Goal: Find contact information: Find contact information

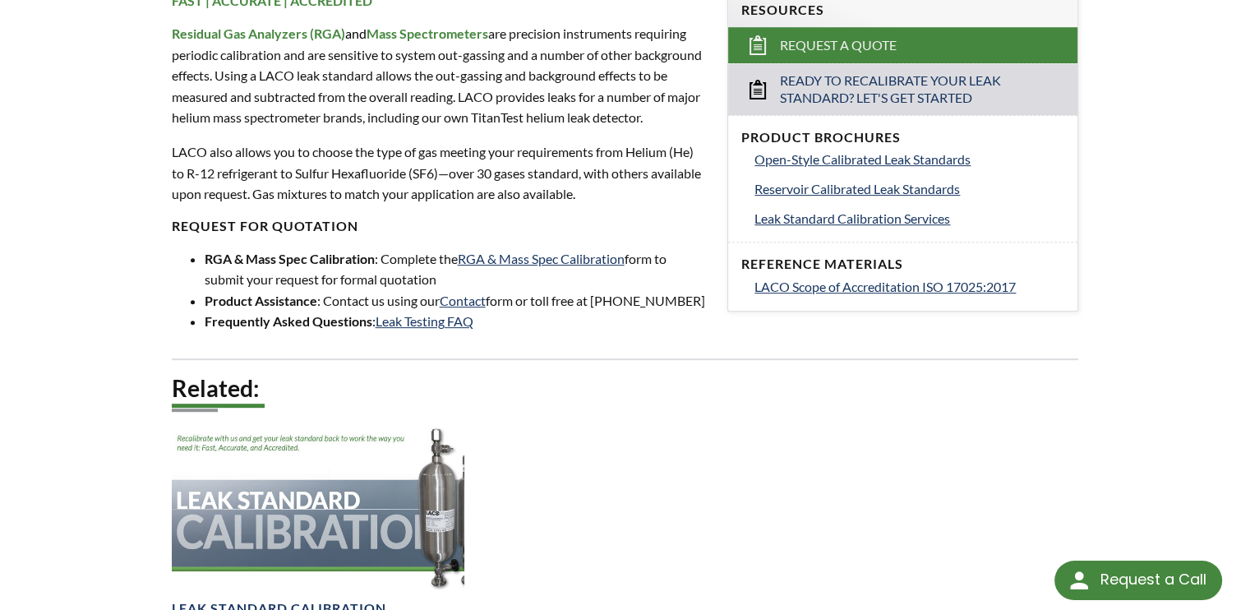
scroll to position [513, 0]
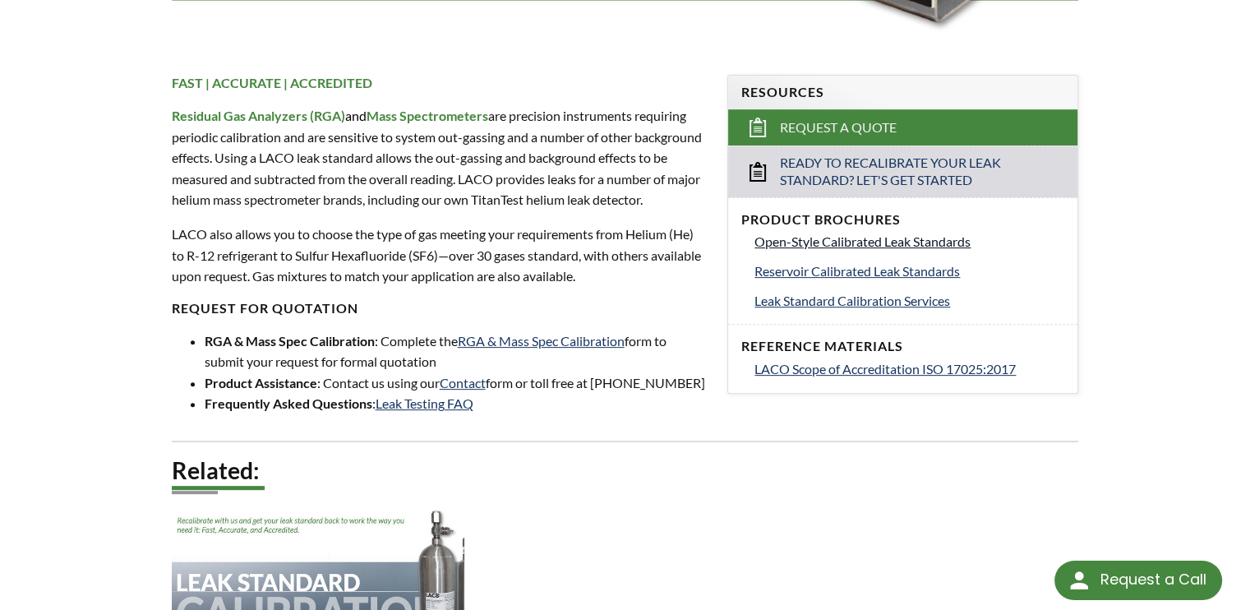
click at [959, 243] on span "Open-Style Calibrated Leak Standards" at bounding box center [862, 241] width 216 height 16
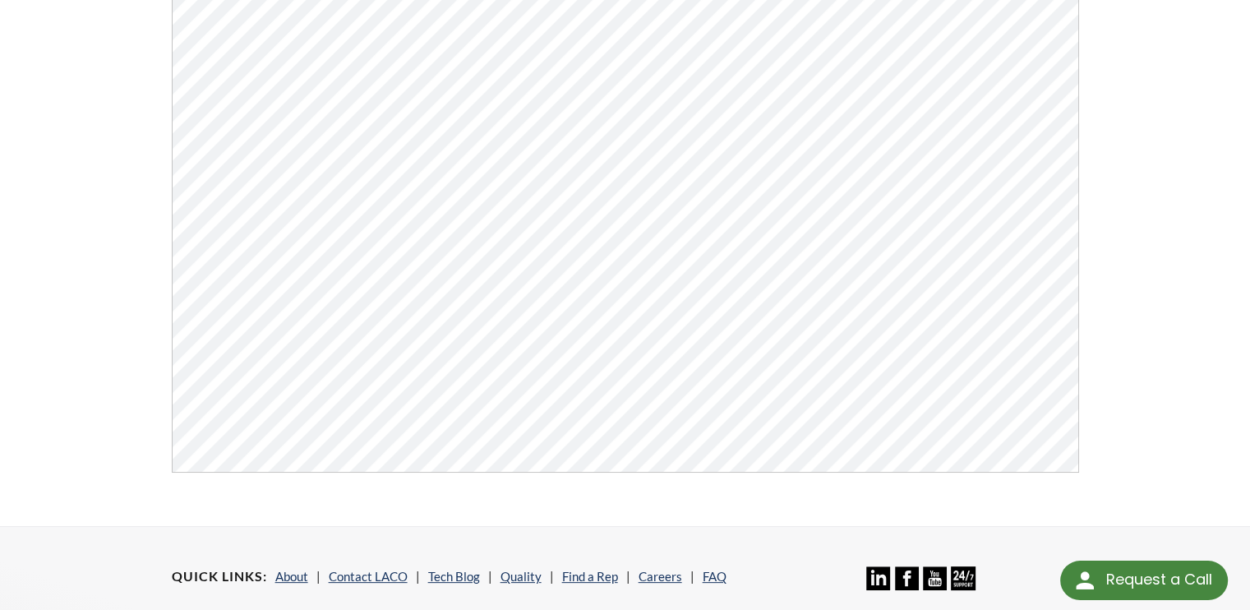
scroll to position [621, 0]
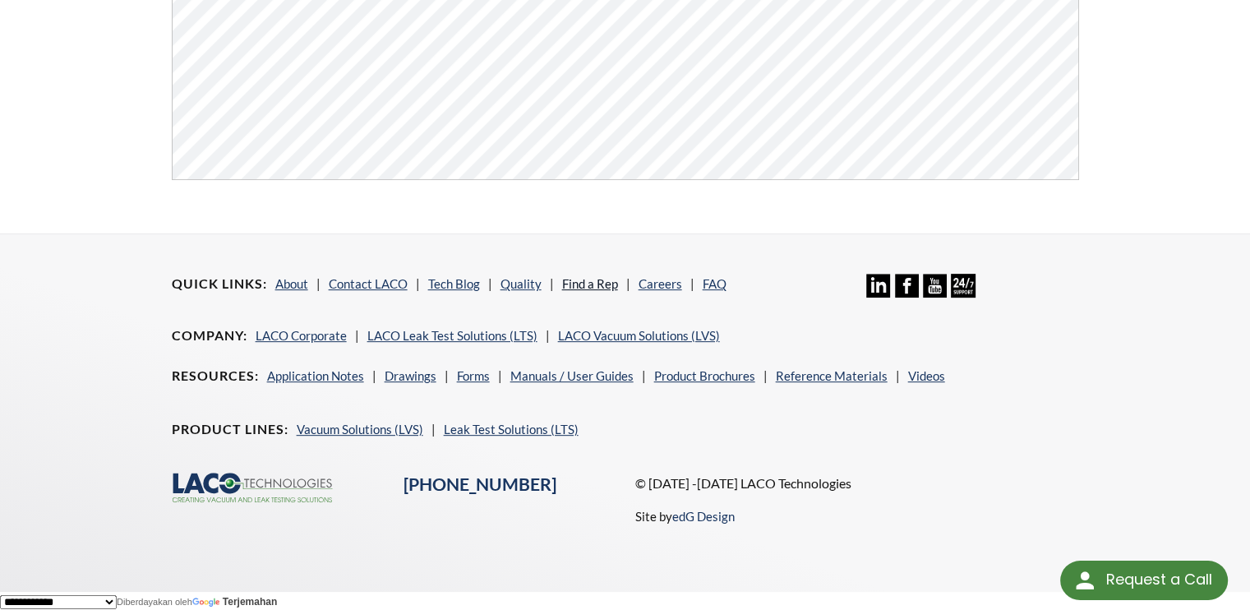
click at [598, 282] on link "Find a Rep" at bounding box center [590, 283] width 56 height 15
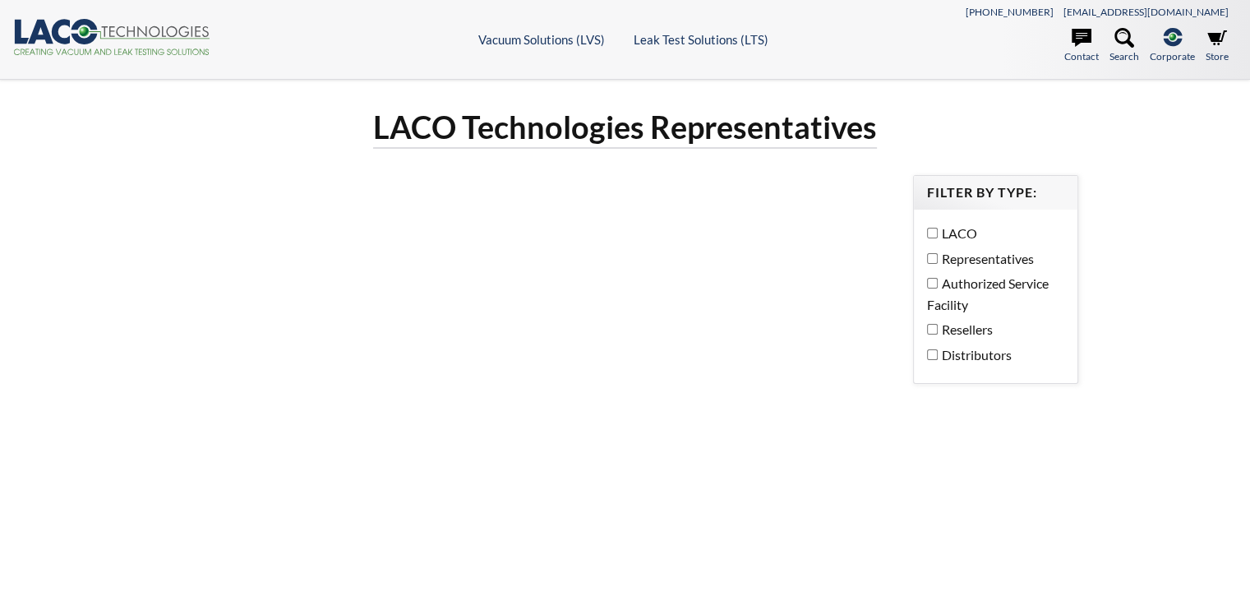
select select "Widget Terjemahan Bahasa"
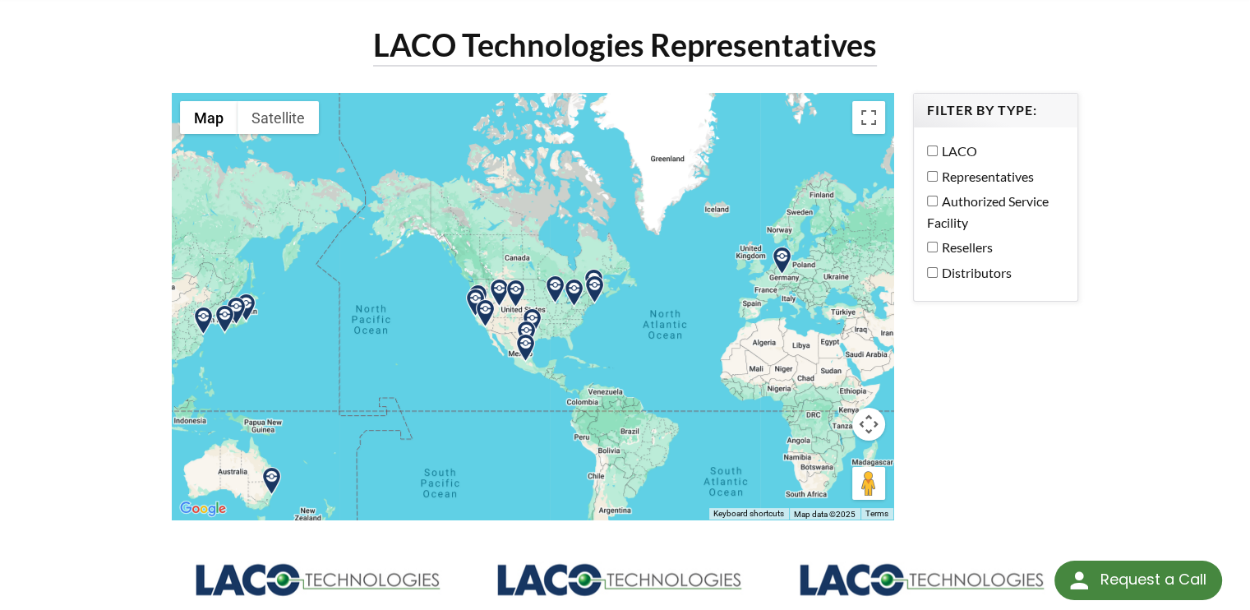
scroll to position [164, 0]
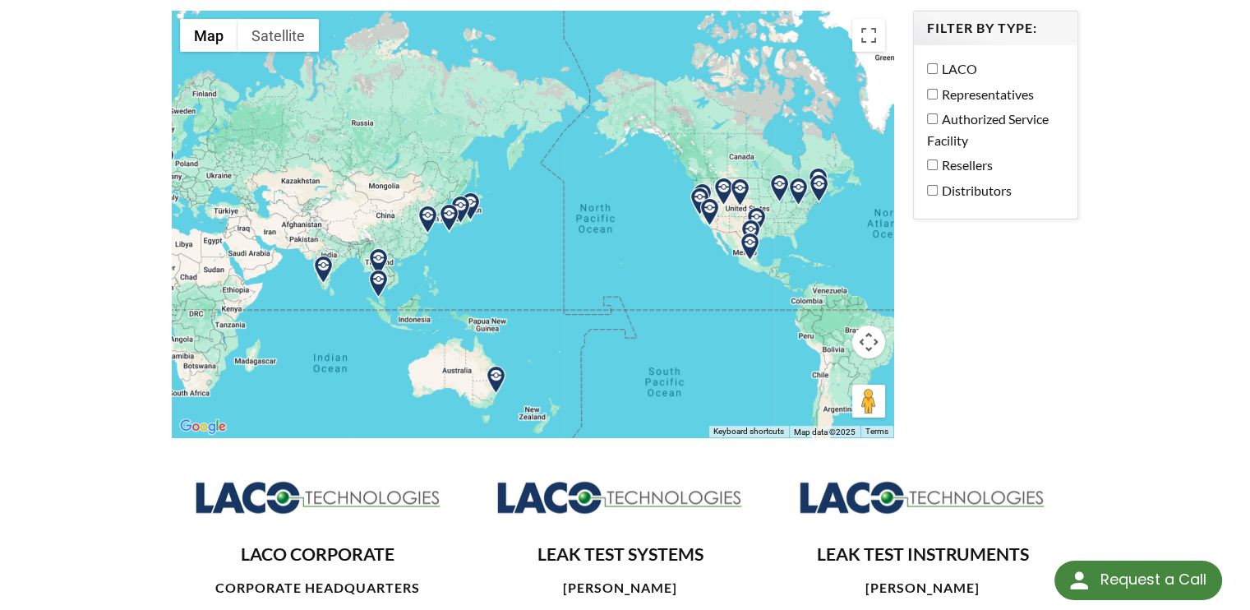
drag, startPoint x: 362, startPoint y: 320, endPoint x: 588, endPoint y: 301, distance: 227.6
click at [588, 301] on div at bounding box center [532, 224] width 721 height 426
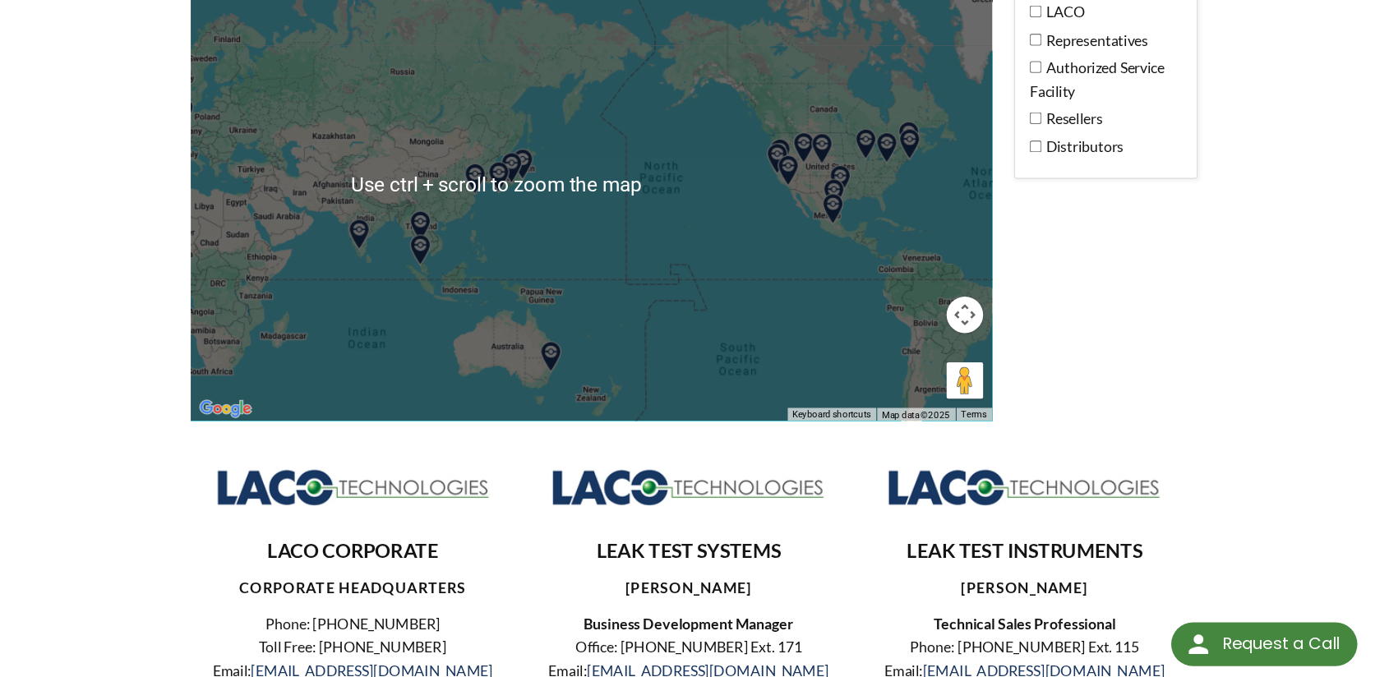
scroll to position [66, 0]
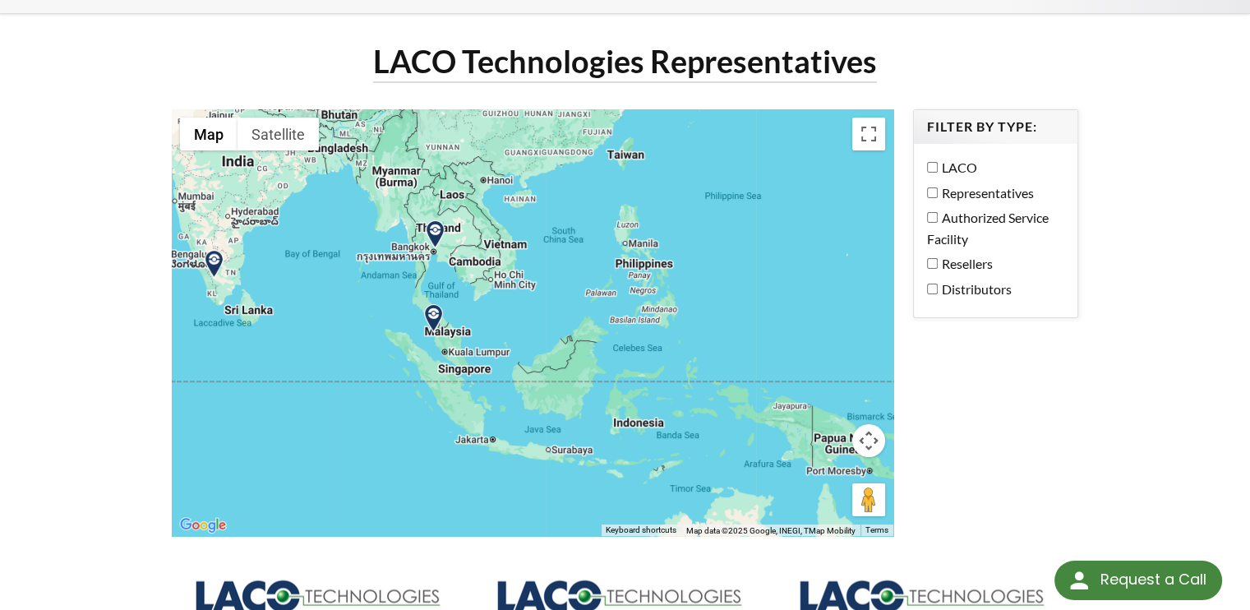
drag, startPoint x: 385, startPoint y: 393, endPoint x: 836, endPoint y: 294, distance: 462.6
click at [836, 294] on div at bounding box center [532, 322] width 721 height 426
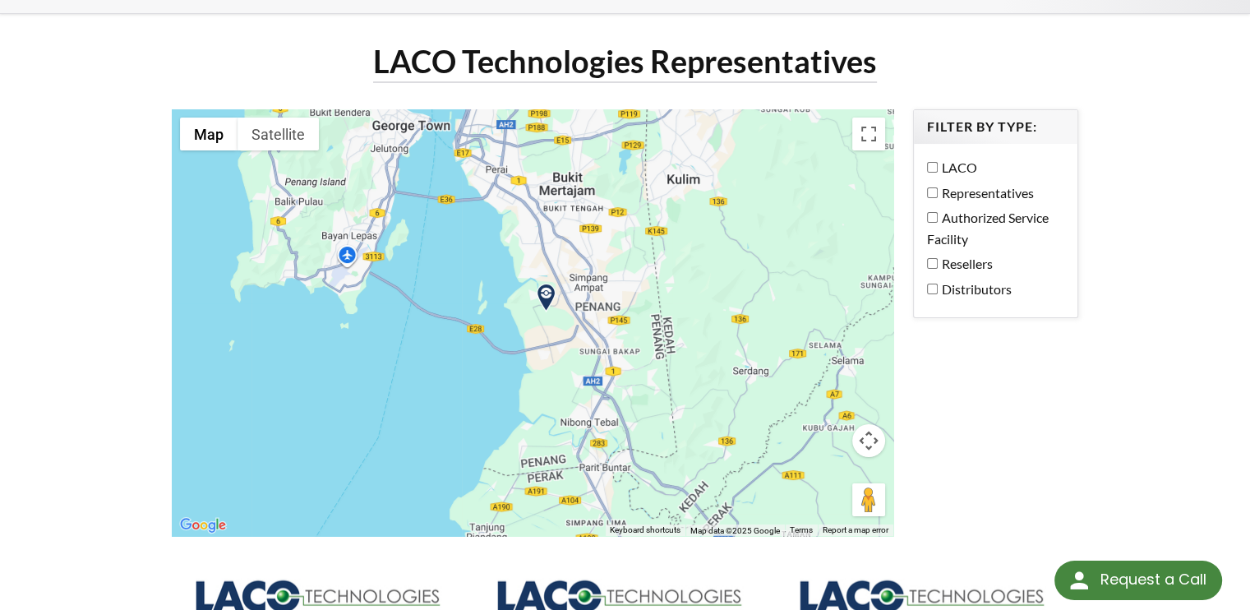
click at [546, 298] on img at bounding box center [546, 297] width 29 height 29
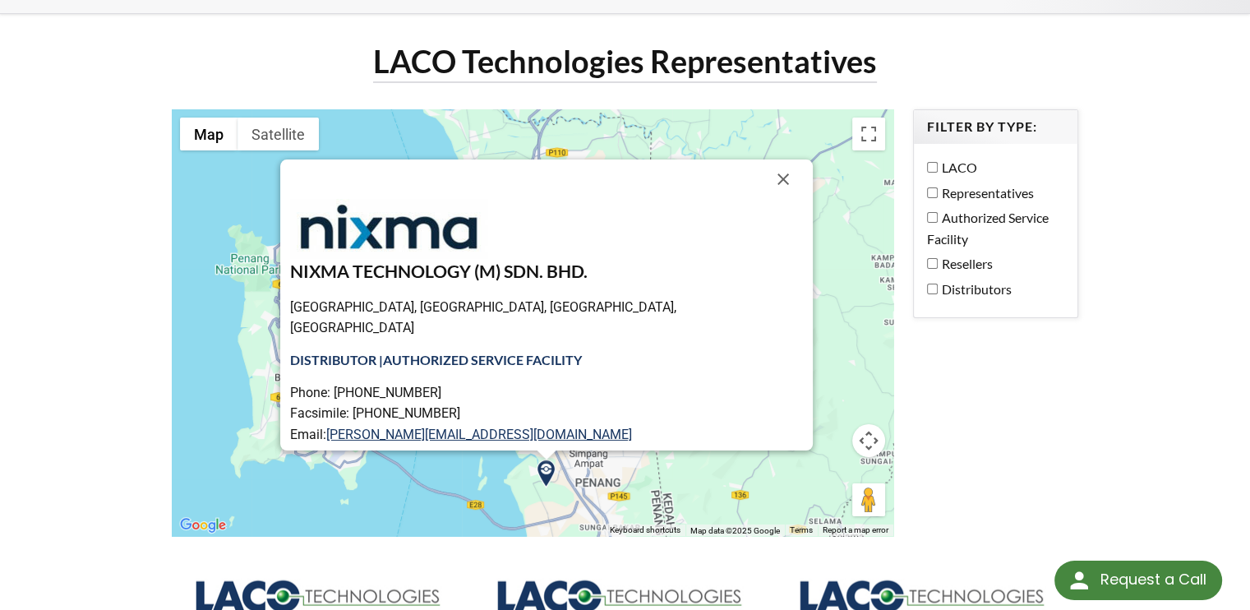
click at [417, 447] on link "www.nixma.com" at bounding box center [368, 455] width 99 height 16
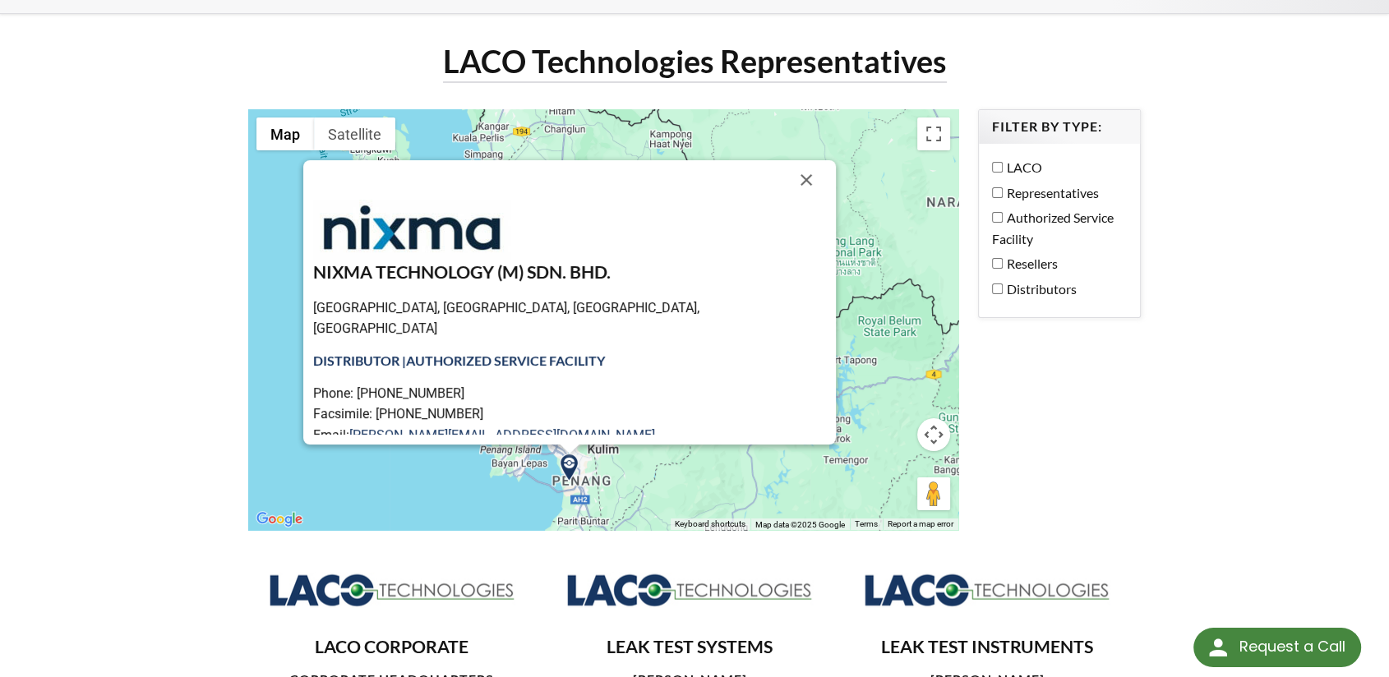
drag, startPoint x: 779, startPoint y: 422, endPoint x: 636, endPoint y: 403, distance: 144.3
click at [592, 481] on div "NIXMA TECHNOLOGY (M) SDN. BHD. Bandar Cassia, 14100 Simpang Ampat, Pulau Pinang…" at bounding box center [603, 319] width 711 height 420
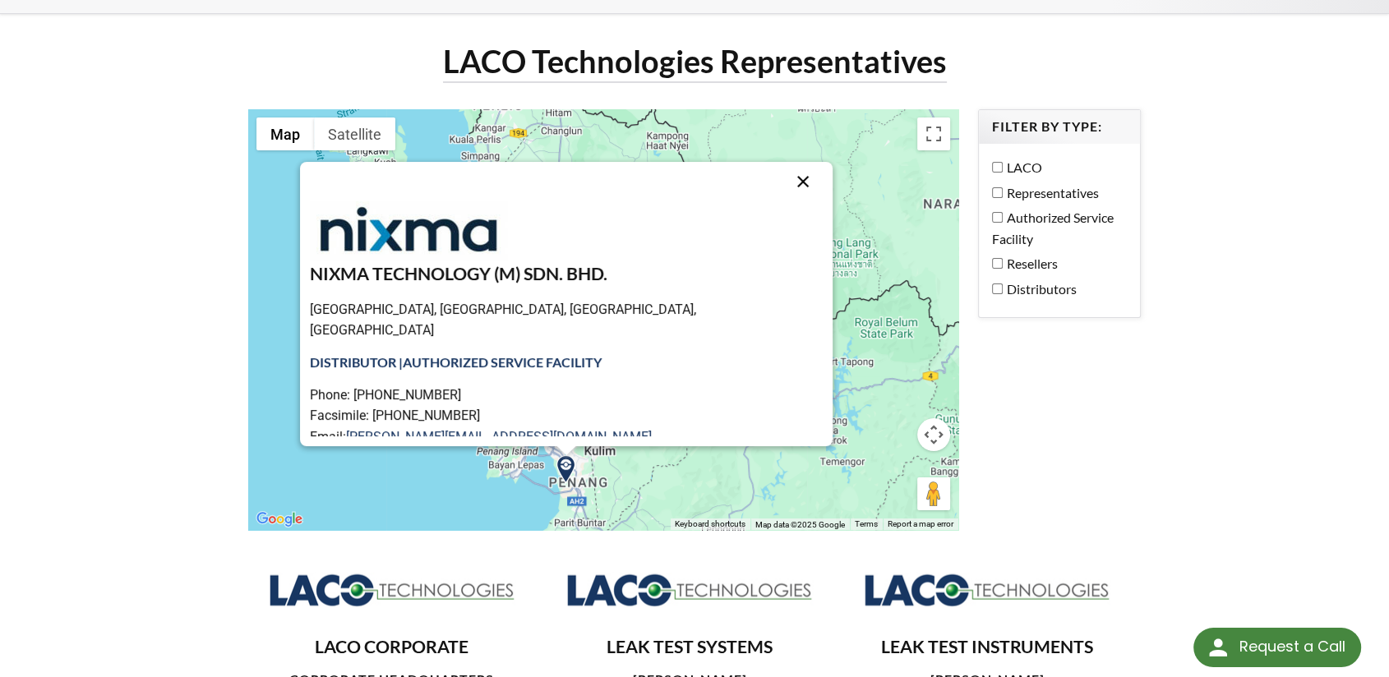
click at [783, 180] on button "Close" at bounding box center [802, 181] width 39 height 39
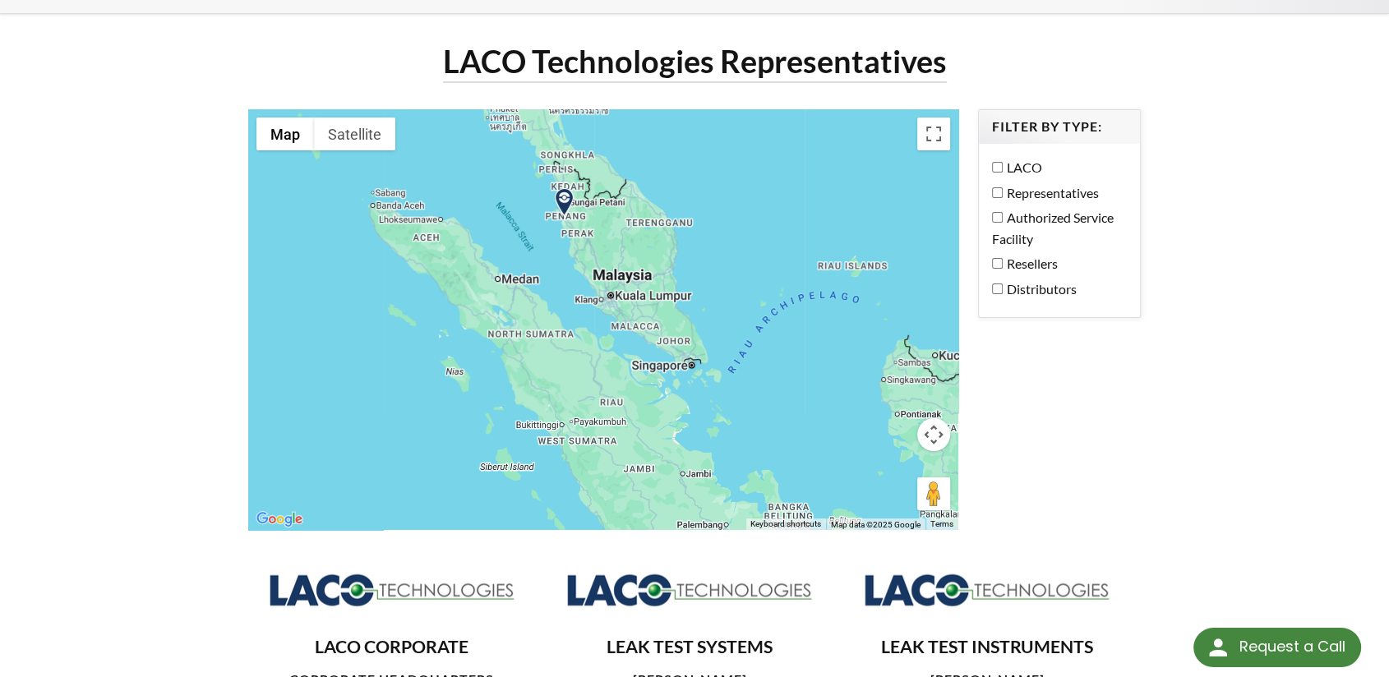
drag, startPoint x: 790, startPoint y: 397, endPoint x: 660, endPoint y: 217, distance: 221.9
click at [660, 217] on div at bounding box center [603, 319] width 711 height 420
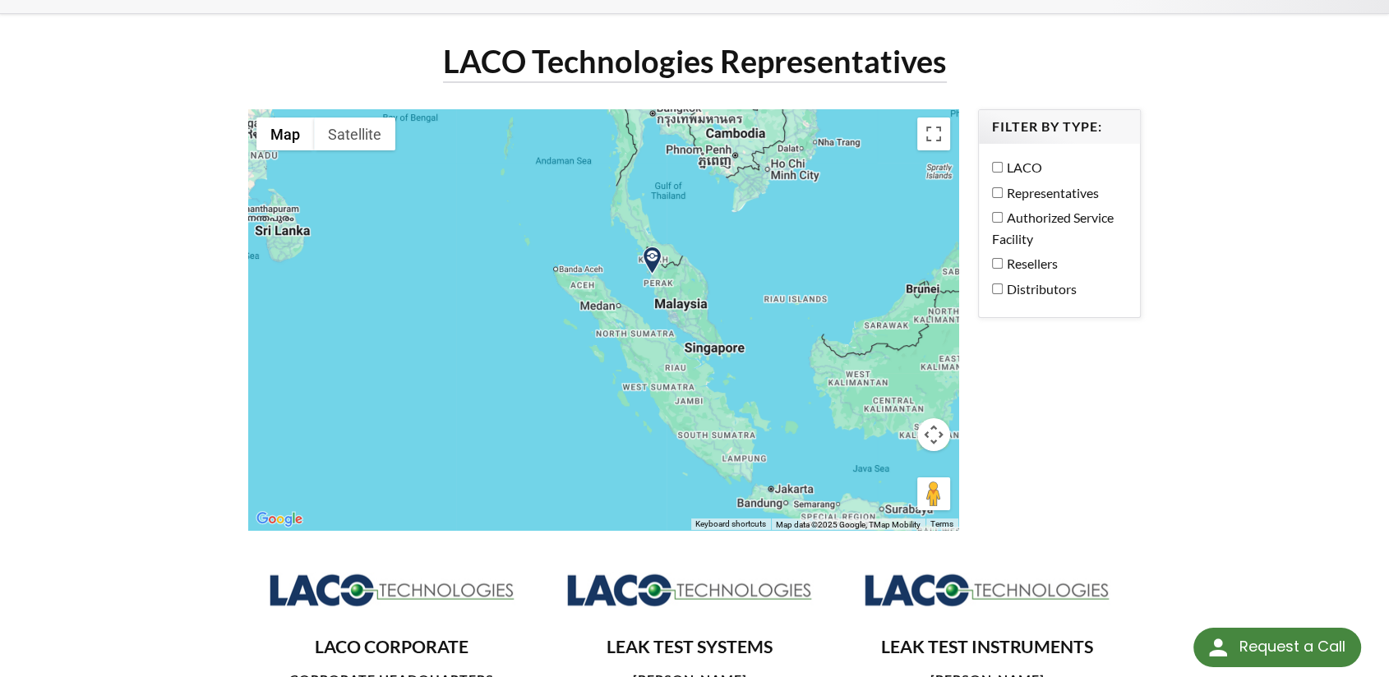
drag, startPoint x: 790, startPoint y: 326, endPoint x: 681, endPoint y: 282, distance: 117.2
click at [681, 282] on div at bounding box center [603, 319] width 711 height 420
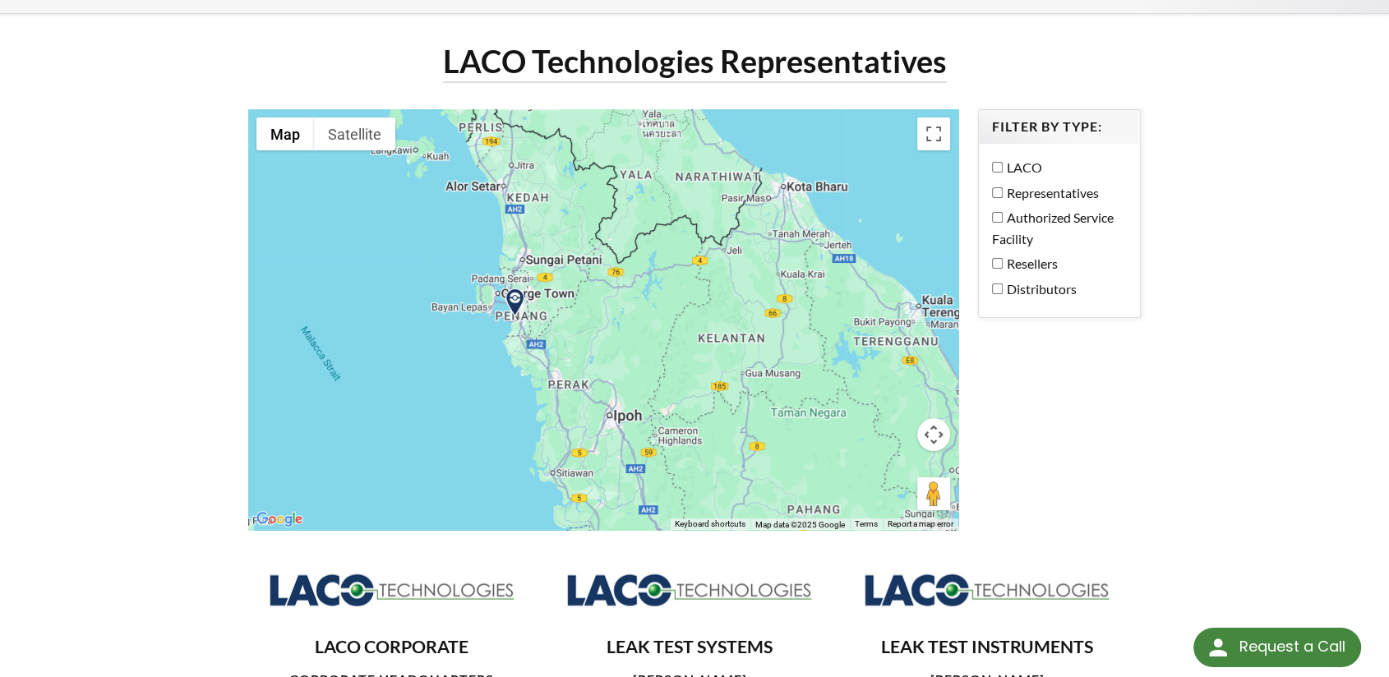
drag, startPoint x: 699, startPoint y: 320, endPoint x: 619, endPoint y: 293, distance: 85.2
click at [619, 293] on div at bounding box center [603, 319] width 711 height 420
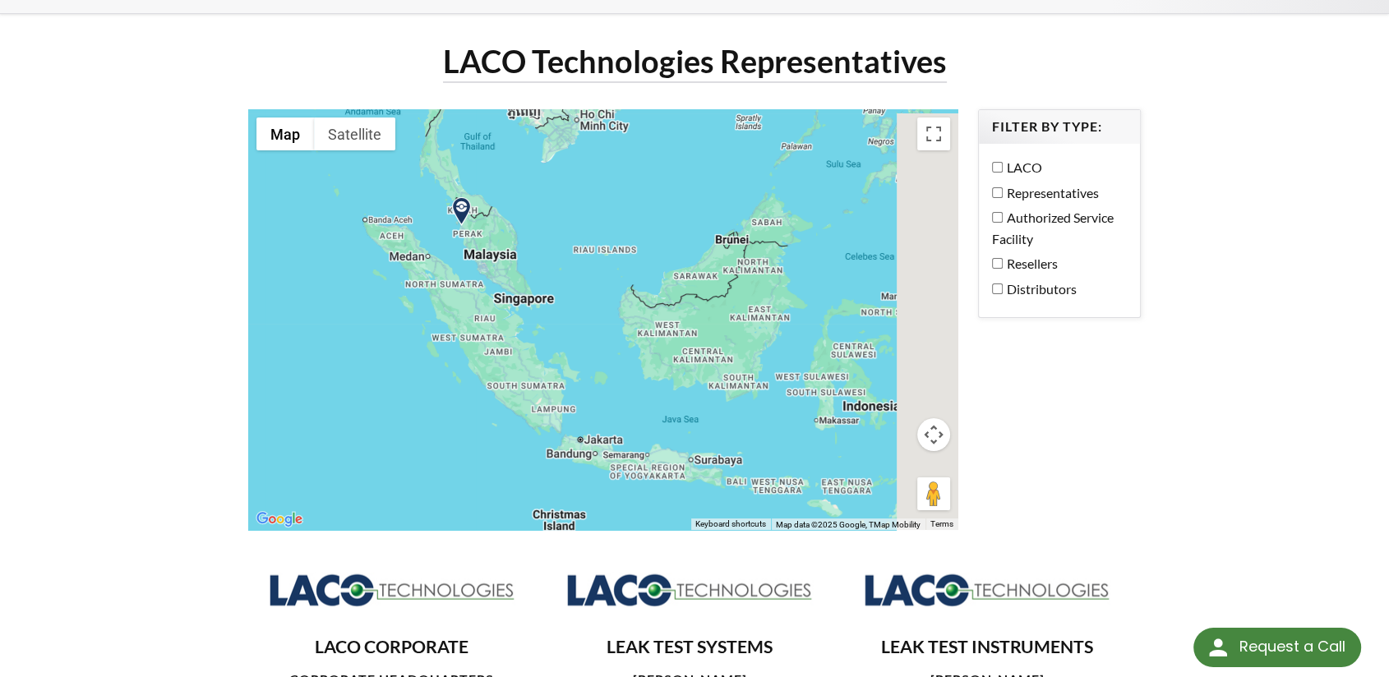
drag, startPoint x: 698, startPoint y: 373, endPoint x: 581, endPoint y: 317, distance: 130.1
click at [576, 320] on div at bounding box center [603, 319] width 711 height 420
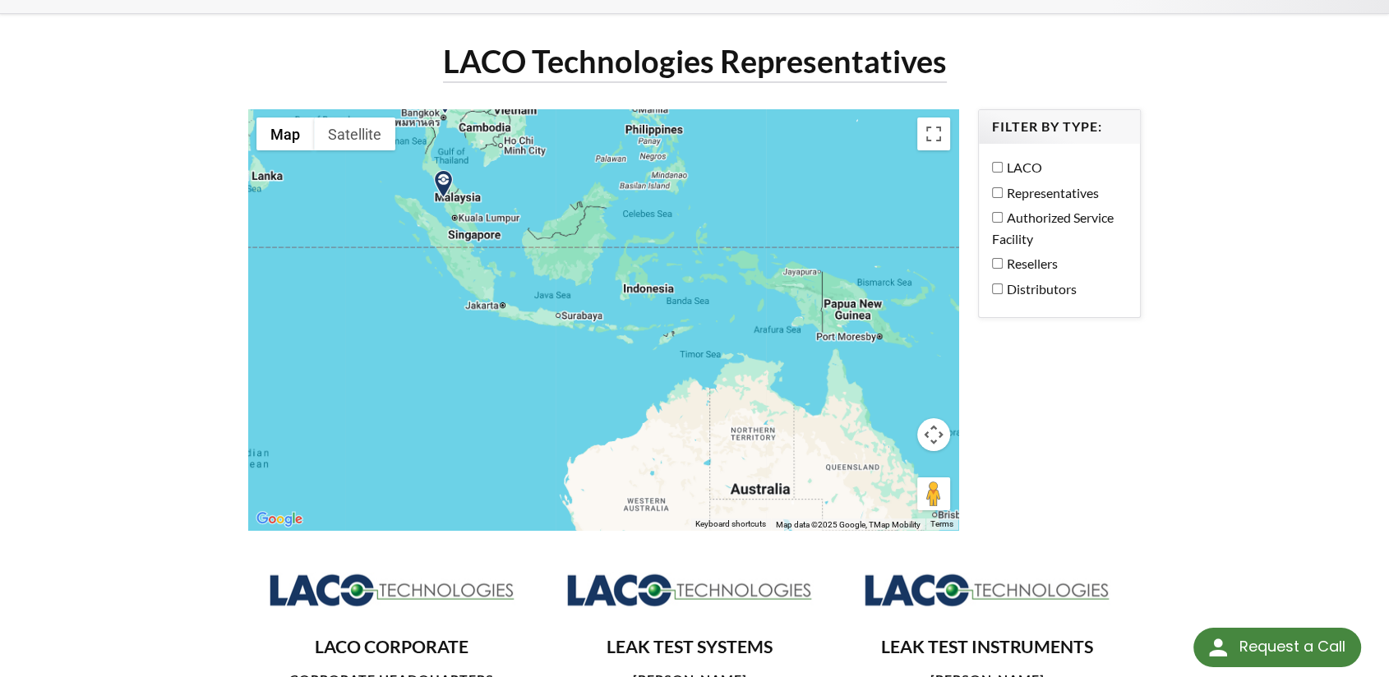
drag, startPoint x: 765, startPoint y: 355, endPoint x: 658, endPoint y: 278, distance: 131.8
click at [658, 278] on div at bounding box center [603, 319] width 711 height 420
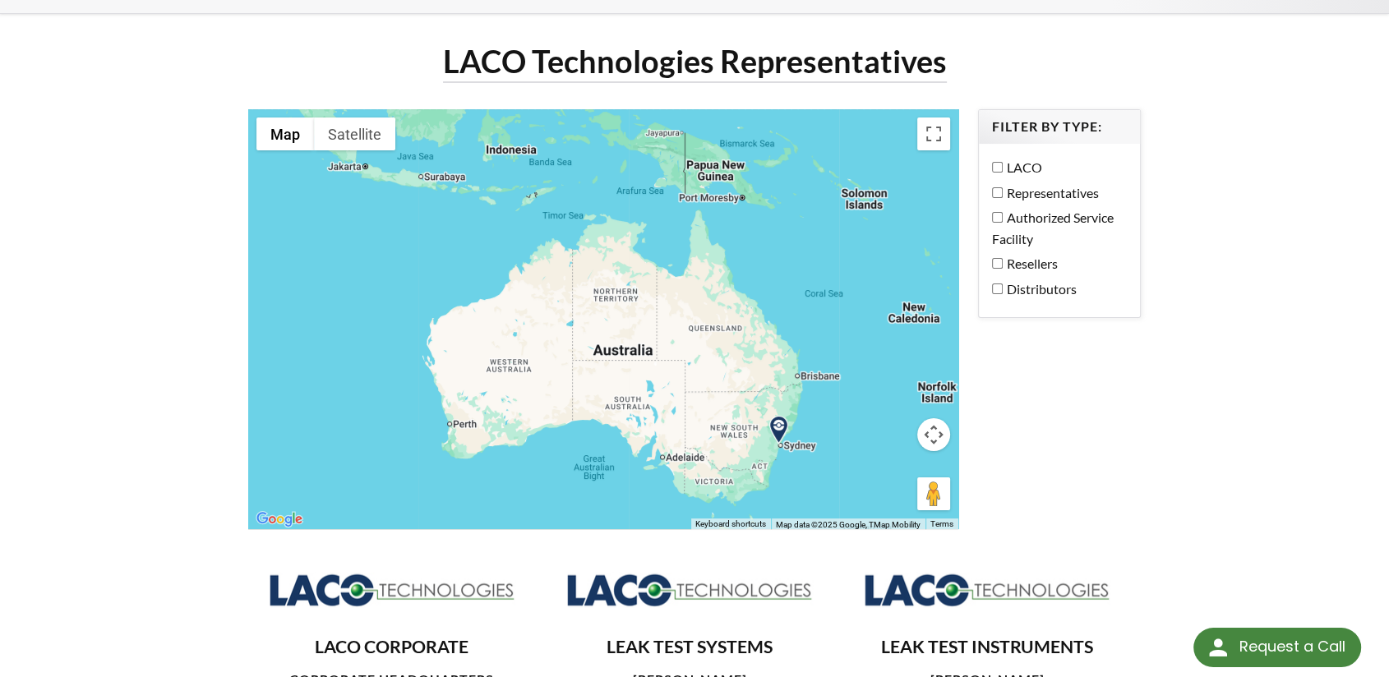
drag, startPoint x: 810, startPoint y: 371, endPoint x: 691, endPoint y: 259, distance: 163.9
click at [691, 259] on div at bounding box center [603, 319] width 711 height 420
